Goal: Navigation & Orientation: Find specific page/section

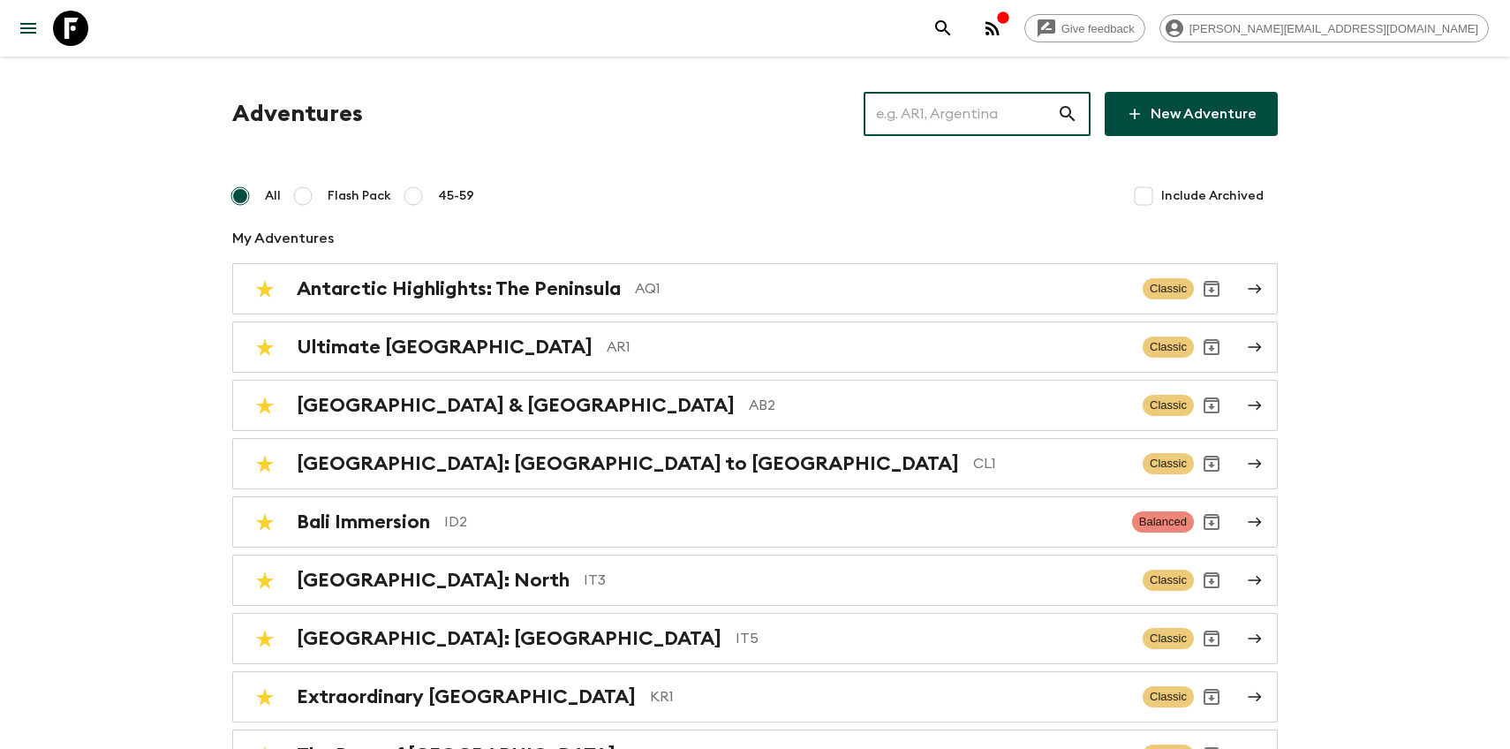
click at [985, 128] on input "text" at bounding box center [960, 113] width 193 height 49
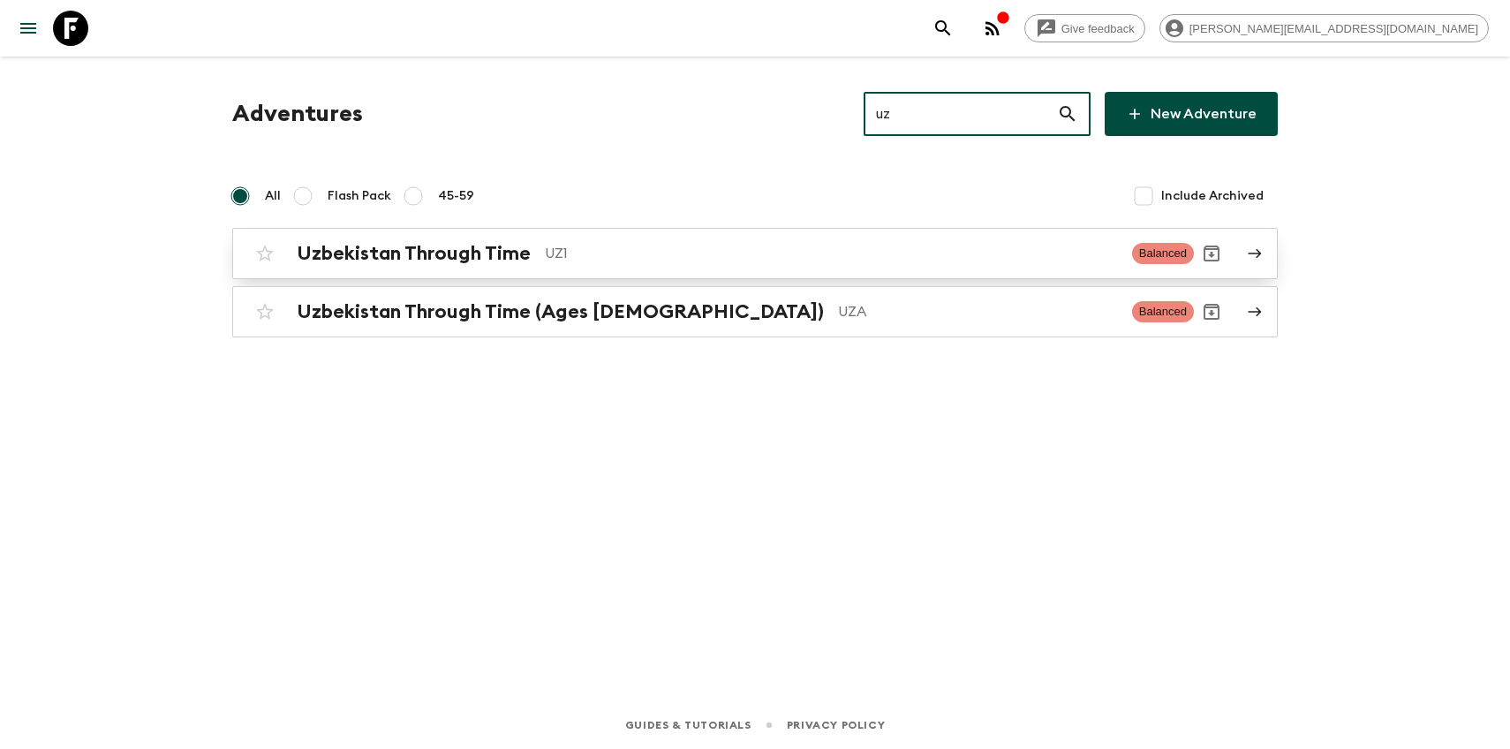
type input "uz"
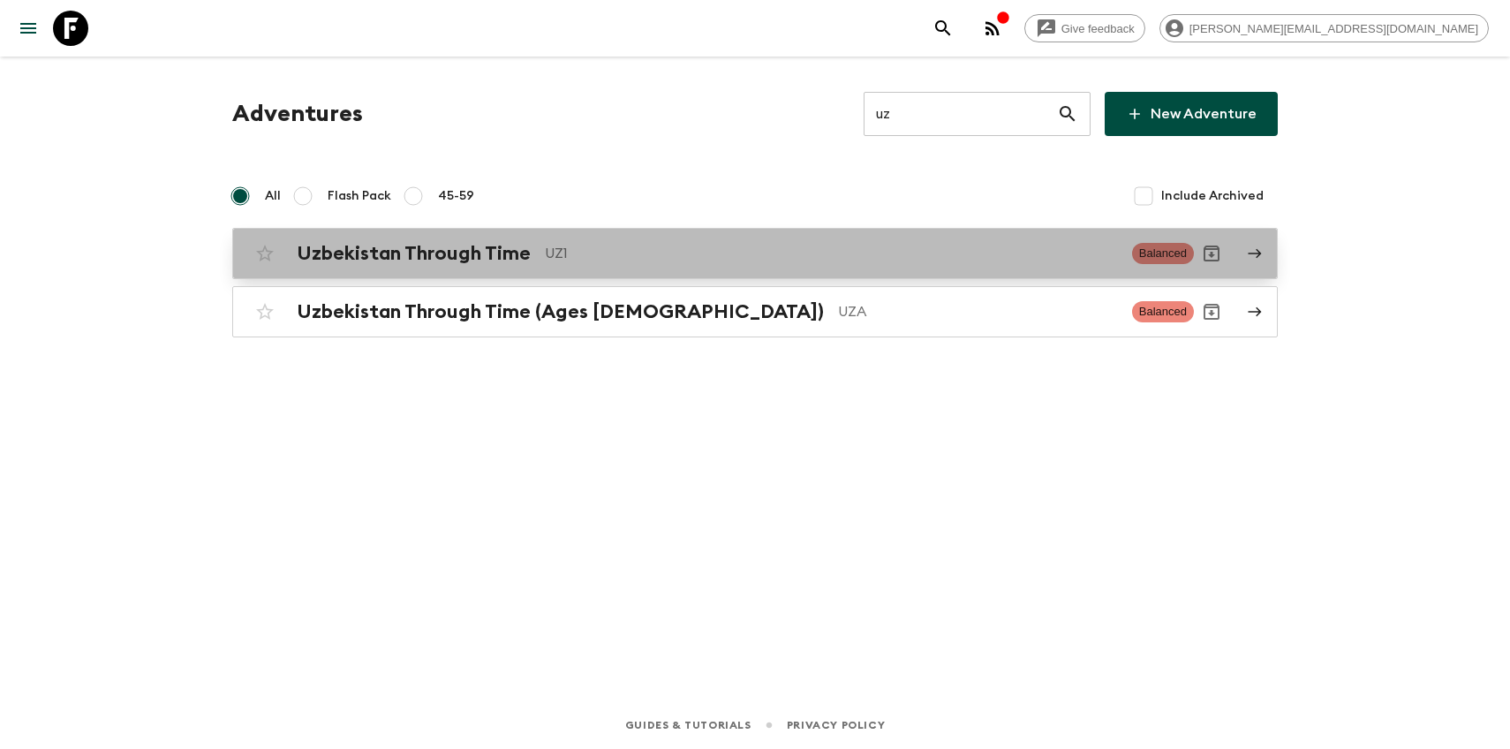
click at [423, 246] on h2 "Uzbekistan Through Time" at bounding box center [414, 253] width 234 height 23
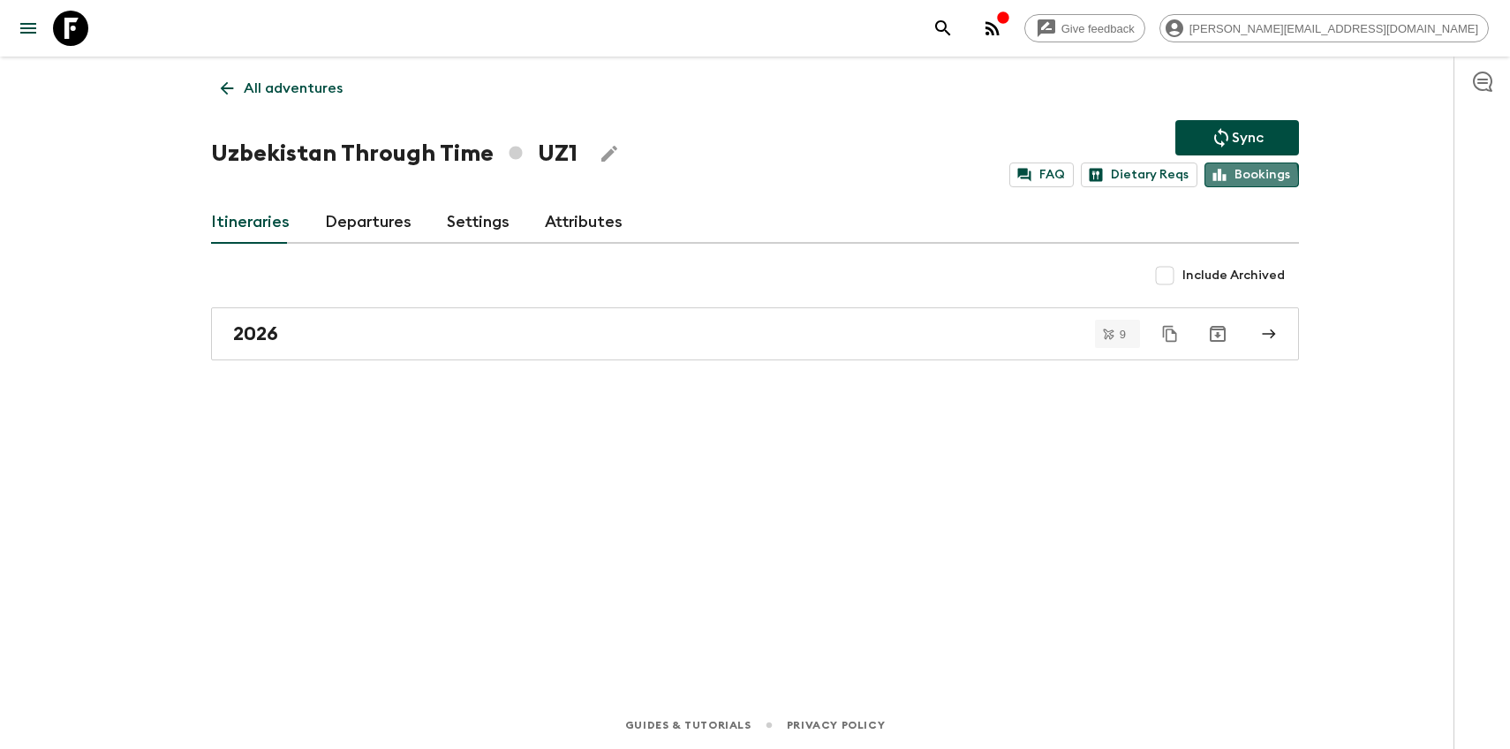
click at [1214, 179] on icon at bounding box center [1220, 175] width 16 height 16
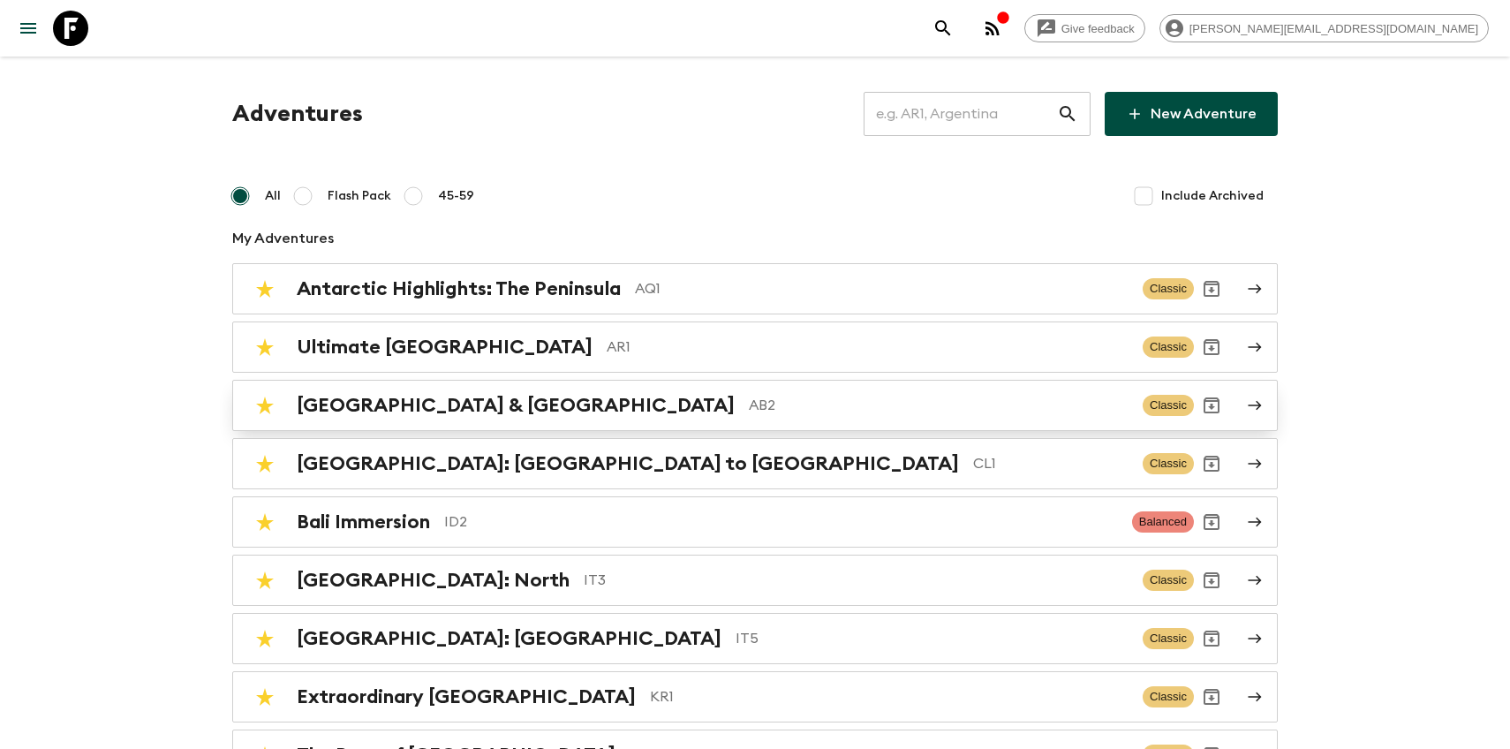
click at [393, 394] on h2 "[GEOGRAPHIC_DATA] & [GEOGRAPHIC_DATA]" at bounding box center [516, 405] width 438 height 23
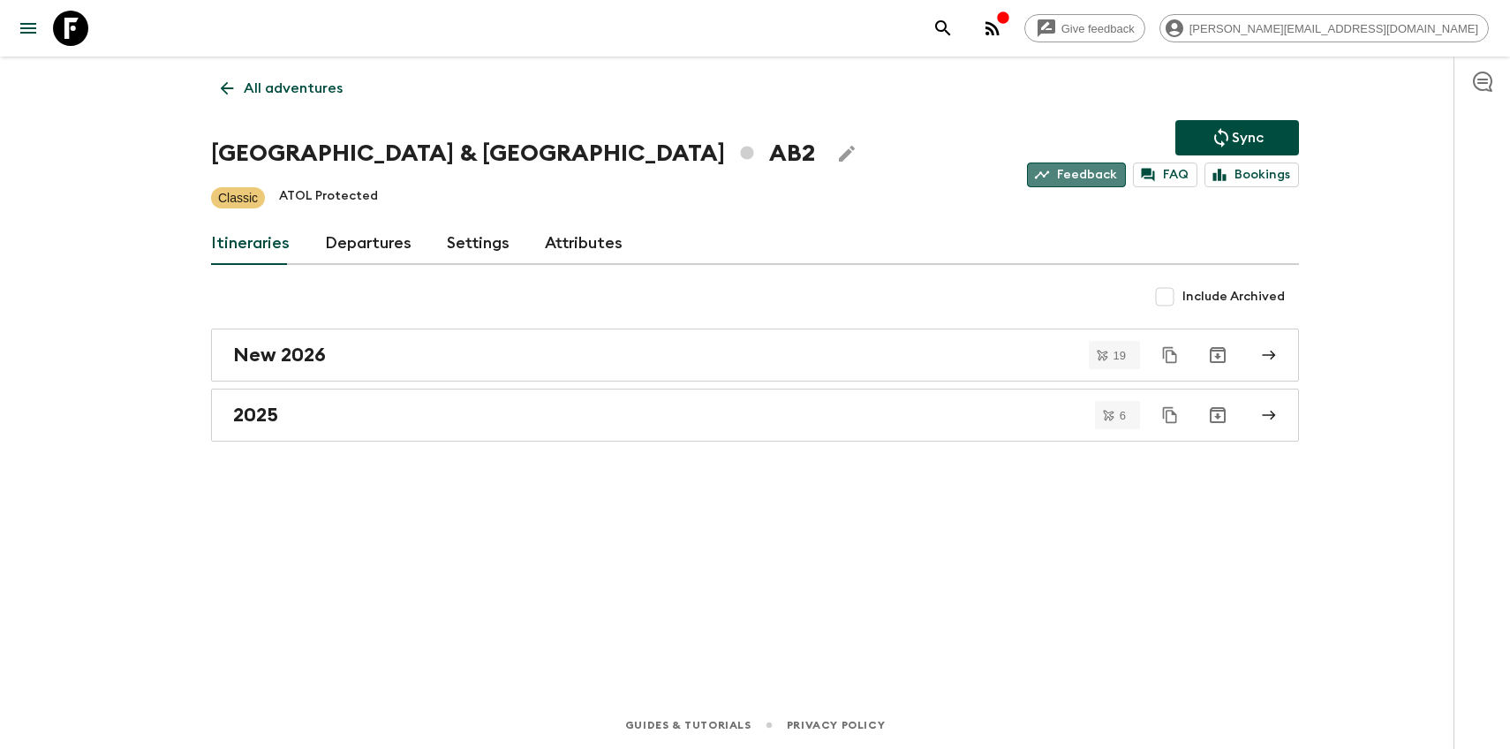
click at [1099, 173] on link "Feedback" at bounding box center [1076, 174] width 99 height 25
